Goal: Task Accomplishment & Management: Manage account settings

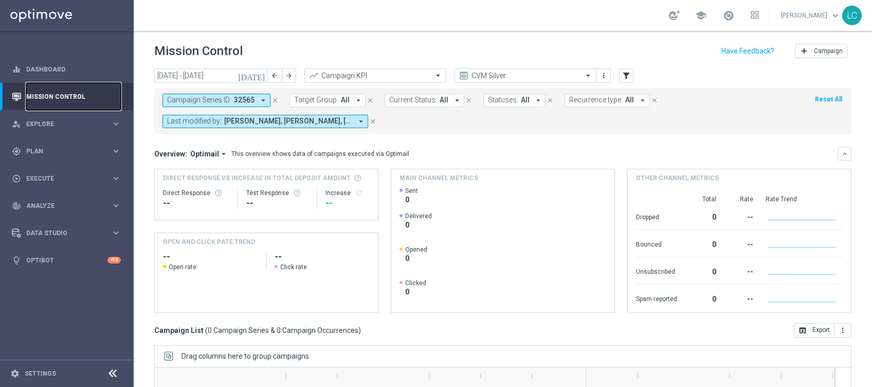
click at [45, 96] on link "Mission Control" at bounding box center [73, 96] width 95 height 27
click at [274, 28] on div "school [PERSON_NAME] keyboard_arrow_down LC" at bounding box center [503, 15] width 739 height 31
click at [114, 373] on icon at bounding box center [112, 373] width 12 height 12
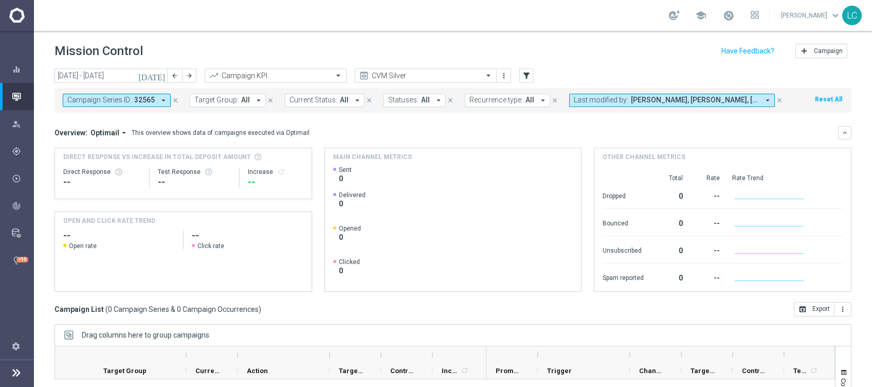
click at [10, 374] on icon at bounding box center [16, 372] width 12 height 12
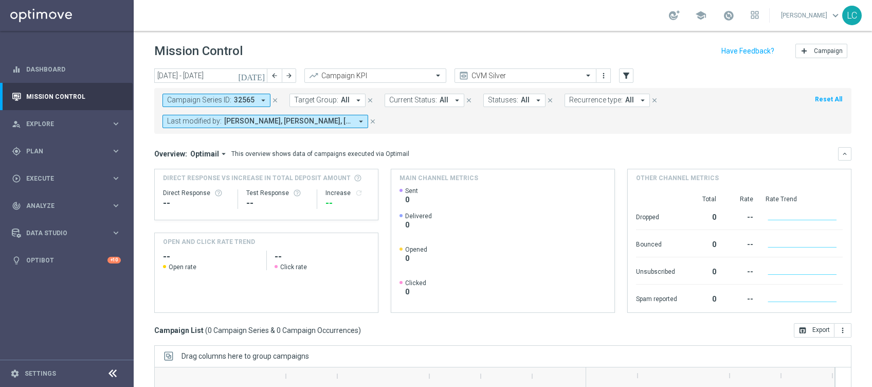
click at [274, 98] on icon "close" at bounding box center [275, 100] width 7 height 7
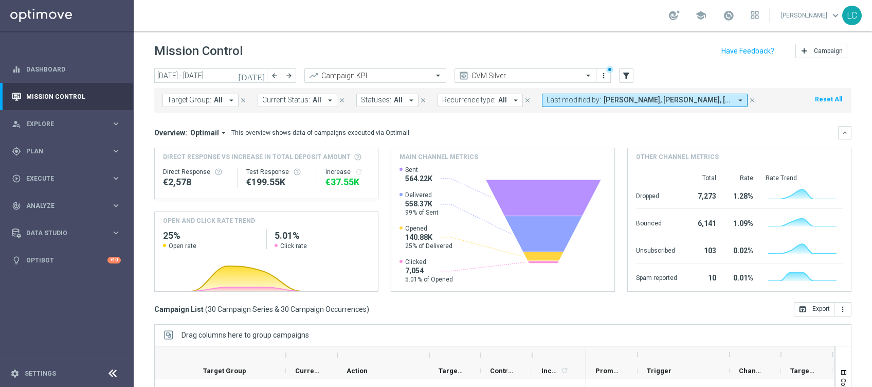
click at [604, 102] on span "[PERSON_NAME], [PERSON_NAME], [PERSON_NAME], [PERSON_NAME], [PERSON_NAME]" at bounding box center [668, 100] width 128 height 9
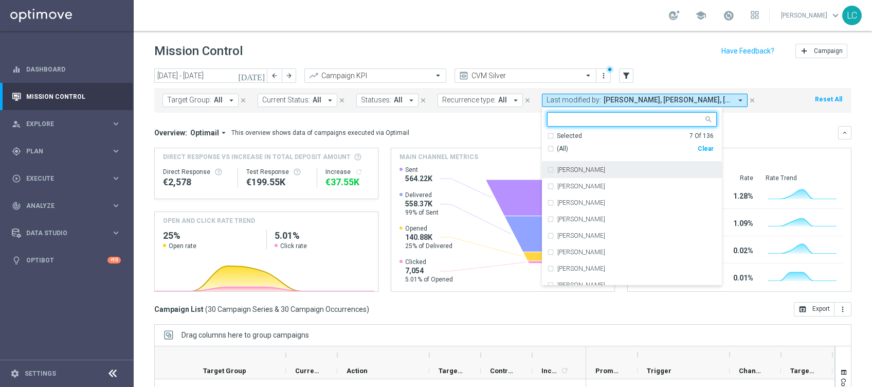
click at [547, 134] on div "Selected 7 Of 136" at bounding box center [630, 136] width 167 height 9
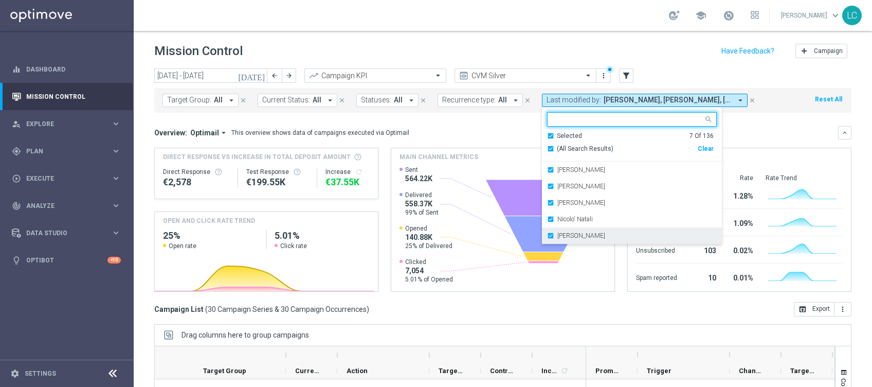
click at [547, 233] on div "[PERSON_NAME]" at bounding box center [632, 235] width 170 height 16
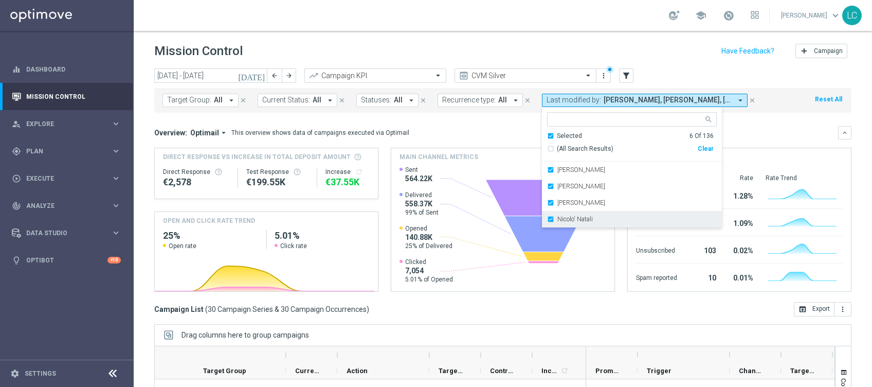
click at [547, 214] on div "Nicolo' Natali" at bounding box center [632, 219] width 170 height 16
click at [547, 200] on div "[PERSON_NAME]" at bounding box center [632, 202] width 170 height 16
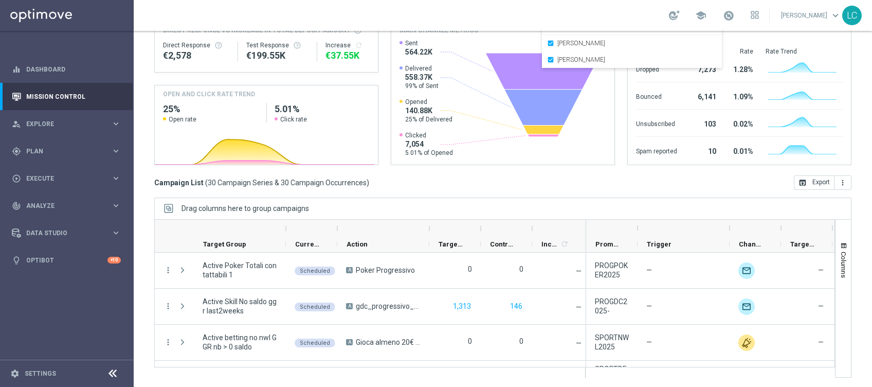
scroll to position [127, 0]
